Goal: Check status: Check status

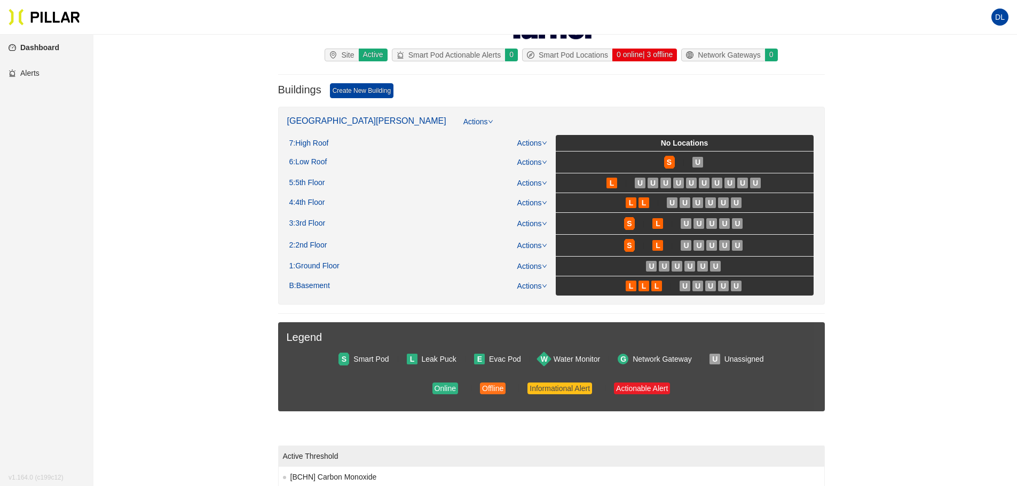
scroll to position [53, 0]
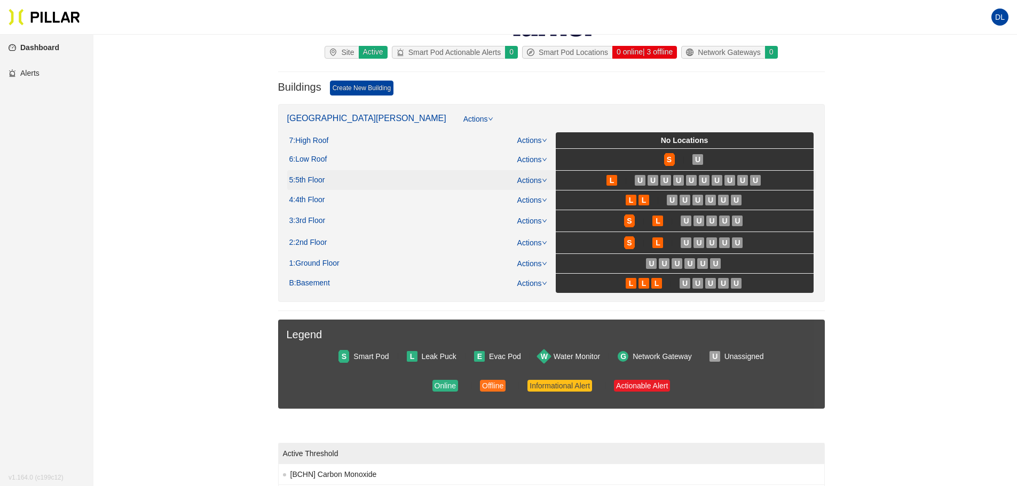
click at [543, 179] on icon "down" at bounding box center [544, 180] width 5 height 5
click at [636, 179] on div "U" at bounding box center [640, 180] width 11 height 11
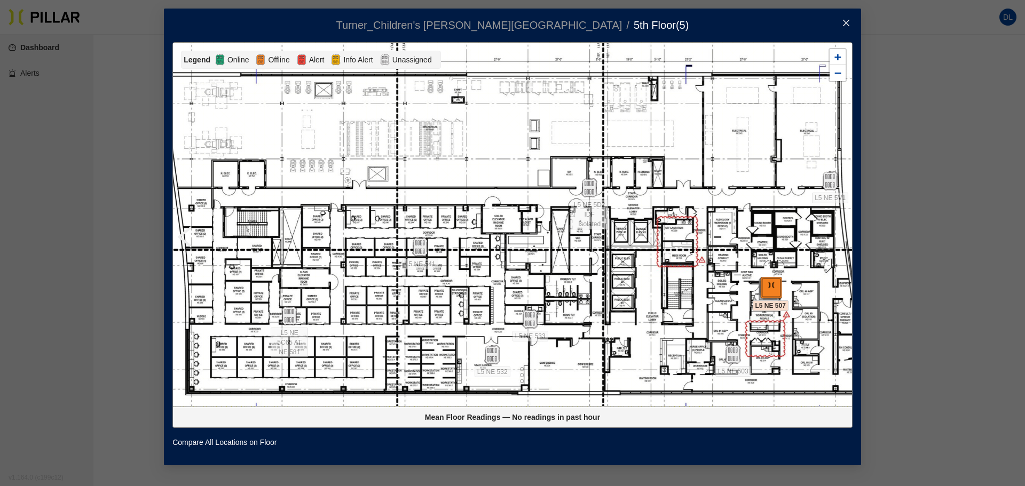
click at [766, 288] on img at bounding box center [770, 289] width 23 height 23
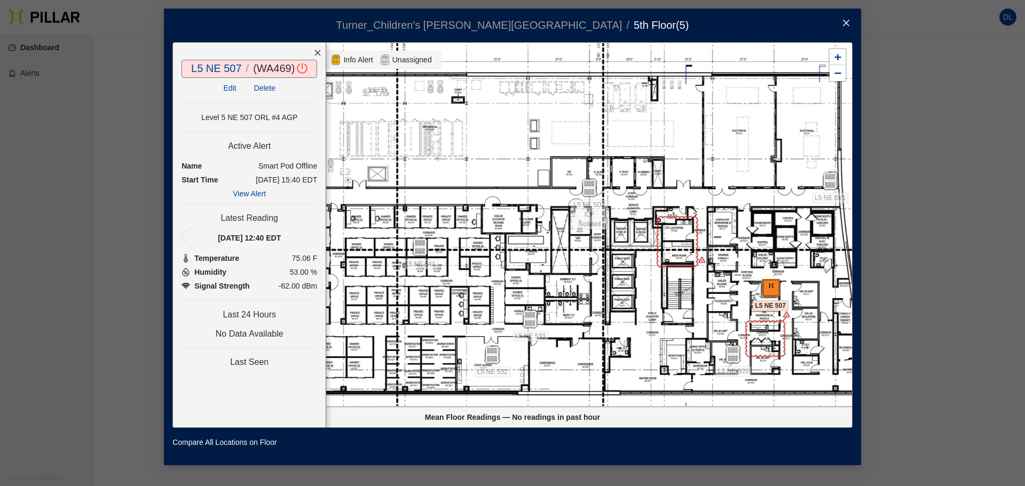
click at [847, 24] on icon "close" at bounding box center [846, 23] width 6 height 6
